Goal: Task Accomplishment & Management: Complete application form

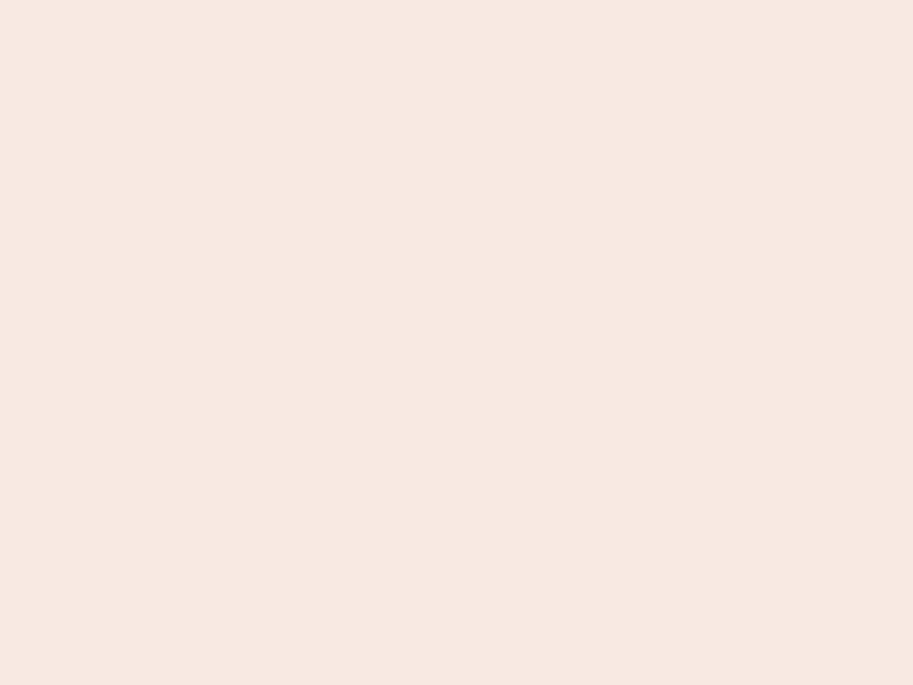
click at [457, 343] on nb-app "Almost there Thank you for registering for Newbook. Your account is under revie…" at bounding box center [456, 342] width 913 height 685
click at [457, 0] on nb-app "Almost there Thank you for registering for Newbook. Your account is under revie…" at bounding box center [456, 342] width 913 height 685
click at [488, 0] on nb-app "Almost there Thank you for registering for Newbook. Your account is under revie…" at bounding box center [456, 342] width 913 height 685
click at [457, 343] on nb-app "Almost there Thank you for registering for Newbook. Your account is under revie…" at bounding box center [456, 342] width 913 height 685
click at [457, 0] on nb-app "Almost there Thank you for registering for Newbook. Your account is under revie…" at bounding box center [456, 342] width 913 height 685
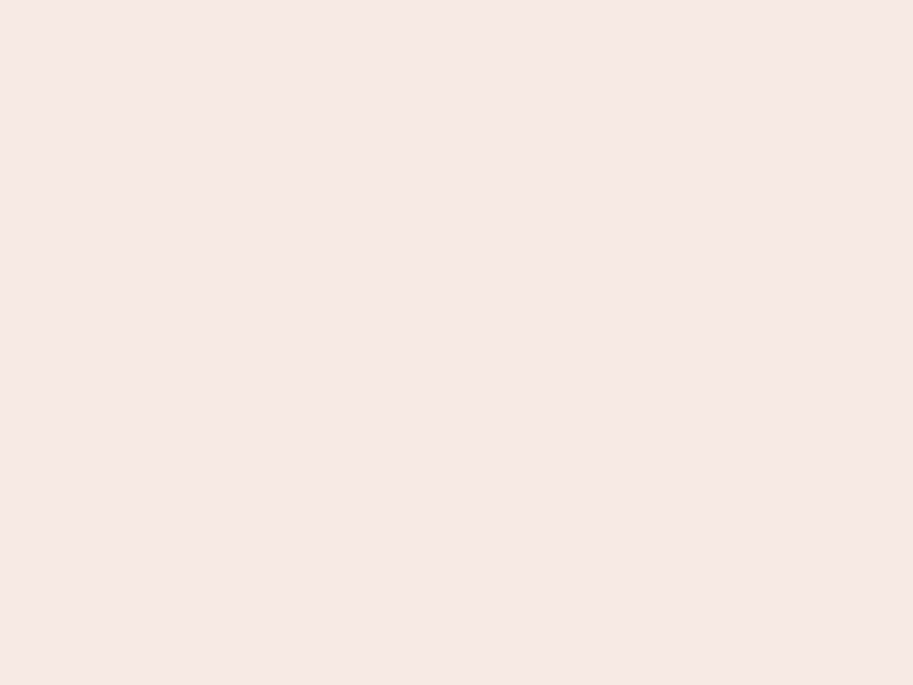
click at [319, 0] on nb-app "Almost there Thank you for registering for Newbook. Your account is under revie…" at bounding box center [456, 342] width 913 height 685
click at [457, 343] on nb-app "Almost there Thank you for registering for Newbook. Your account is under revie…" at bounding box center [456, 342] width 913 height 685
click at [457, 0] on nb-app "Almost there Thank you for registering for Newbook. Your account is under revie…" at bounding box center [456, 342] width 913 height 685
click at [319, 0] on nb-app "Almost there Thank you for registering for Newbook. Your account is under revie…" at bounding box center [456, 342] width 913 height 685
click at [457, 343] on nb-app "Almost there Thank you for registering for Newbook. Your account is under revie…" at bounding box center [456, 342] width 913 height 685
